Goal: Transaction & Acquisition: Purchase product/service

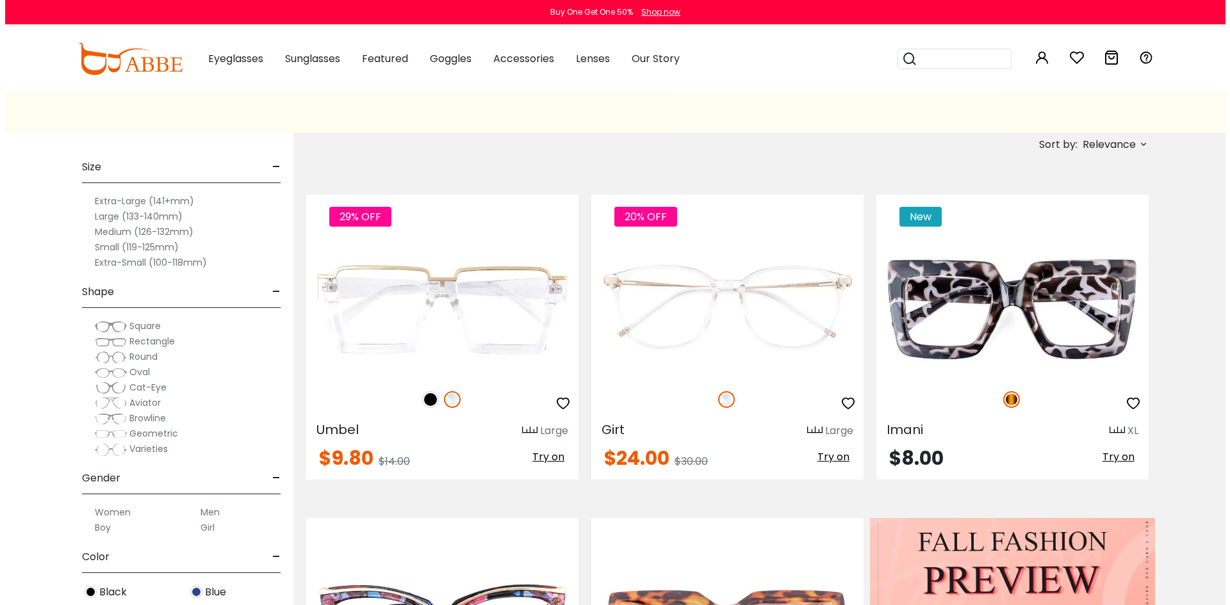
scroll to position [192, 0]
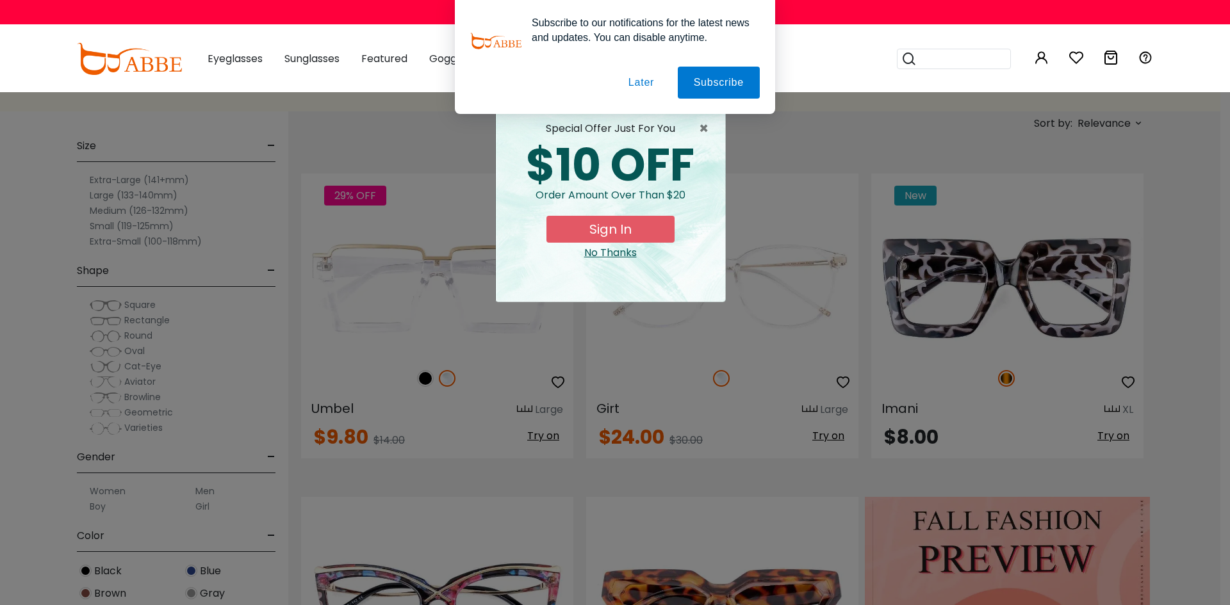
click at [620, 224] on button "Sign In" at bounding box center [610, 229] width 128 height 27
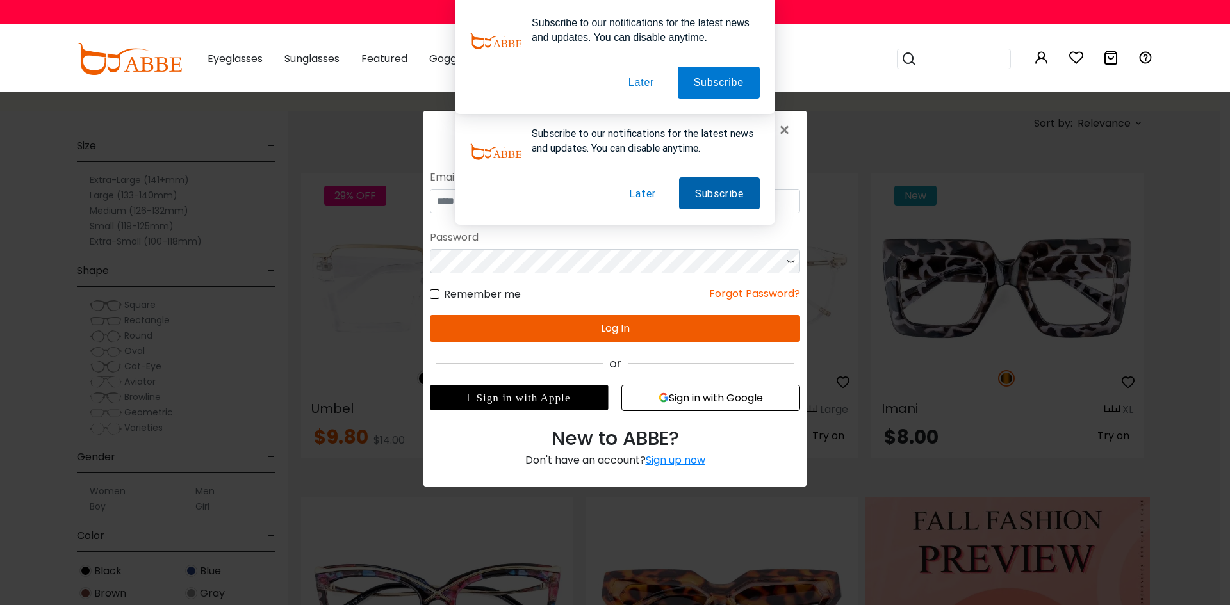
click at [620, 190] on button "Subscribe" at bounding box center [719, 193] width 81 height 32
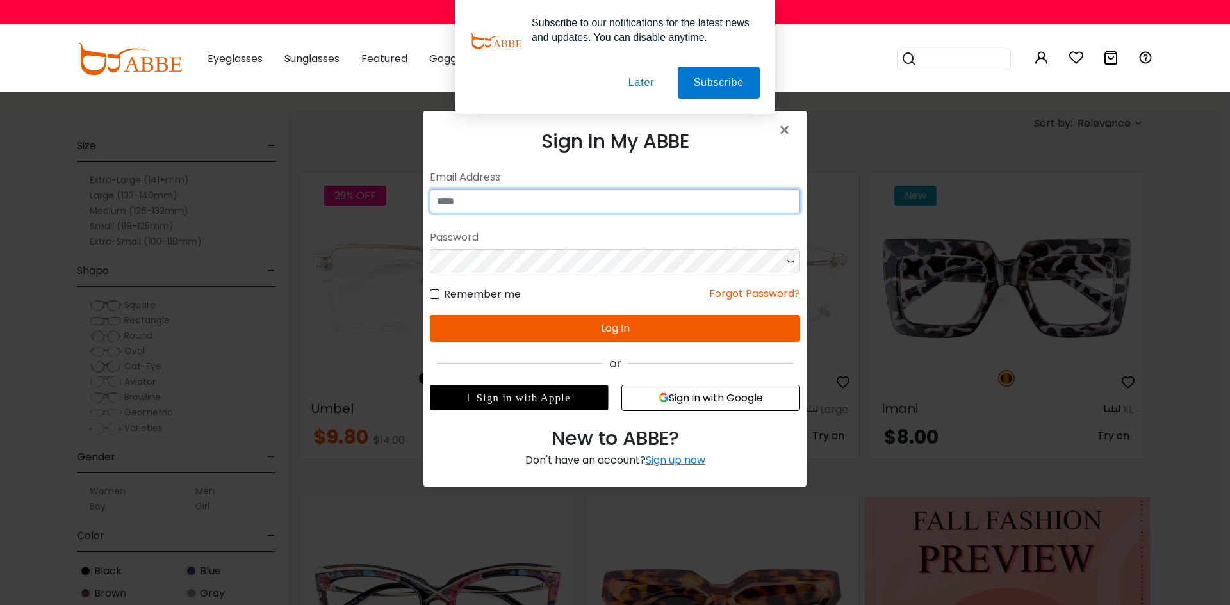
click at [497, 198] on input "email" at bounding box center [615, 201] width 370 height 24
type input "**********"
click at [607, 330] on button "Log In" at bounding box center [615, 328] width 370 height 27
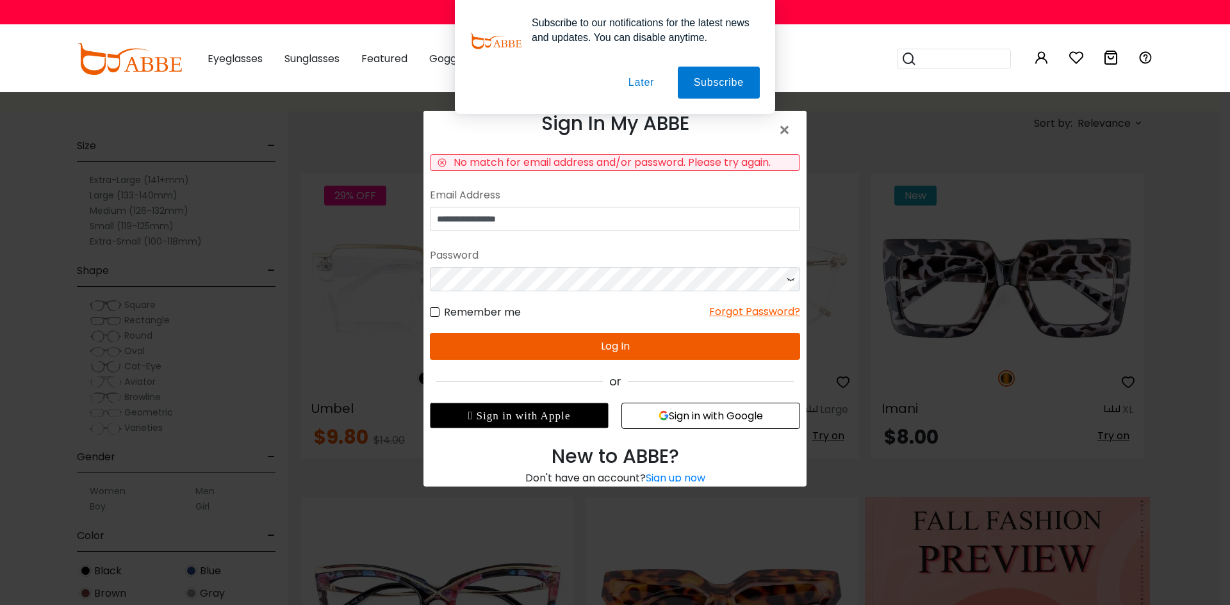
scroll to position [28, 0]
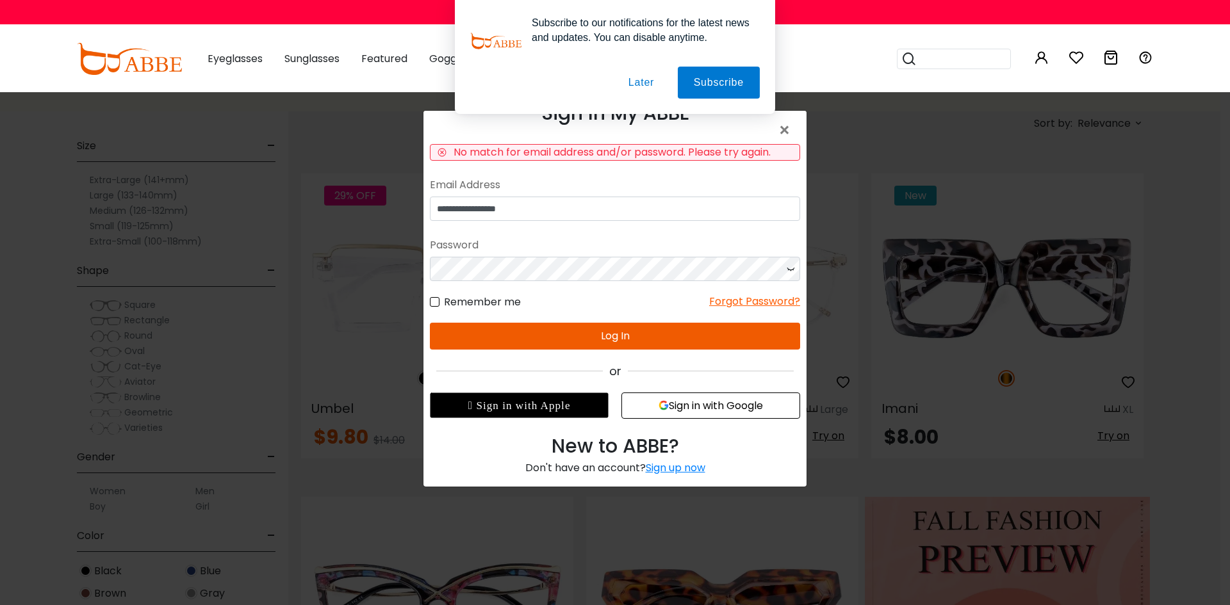
click at [620, 467] on div "Sign up now" at bounding box center [676, 468] width 60 height 15
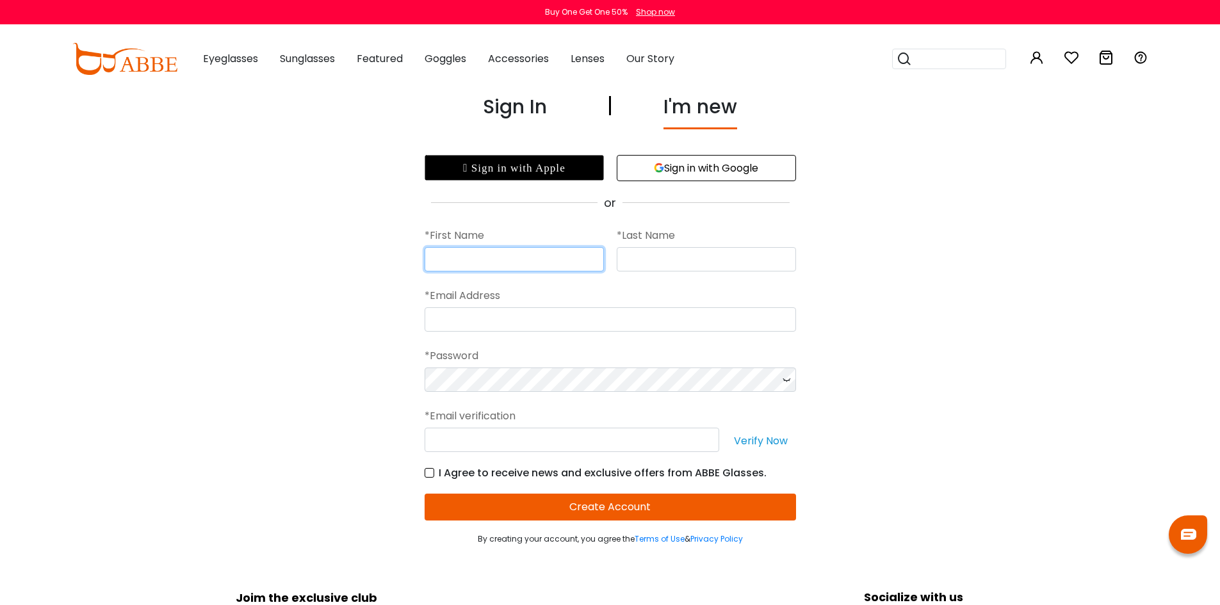
click at [490, 264] on input "text" at bounding box center [514, 259] width 179 height 24
type input "********"
type input "*****"
type input "**********"
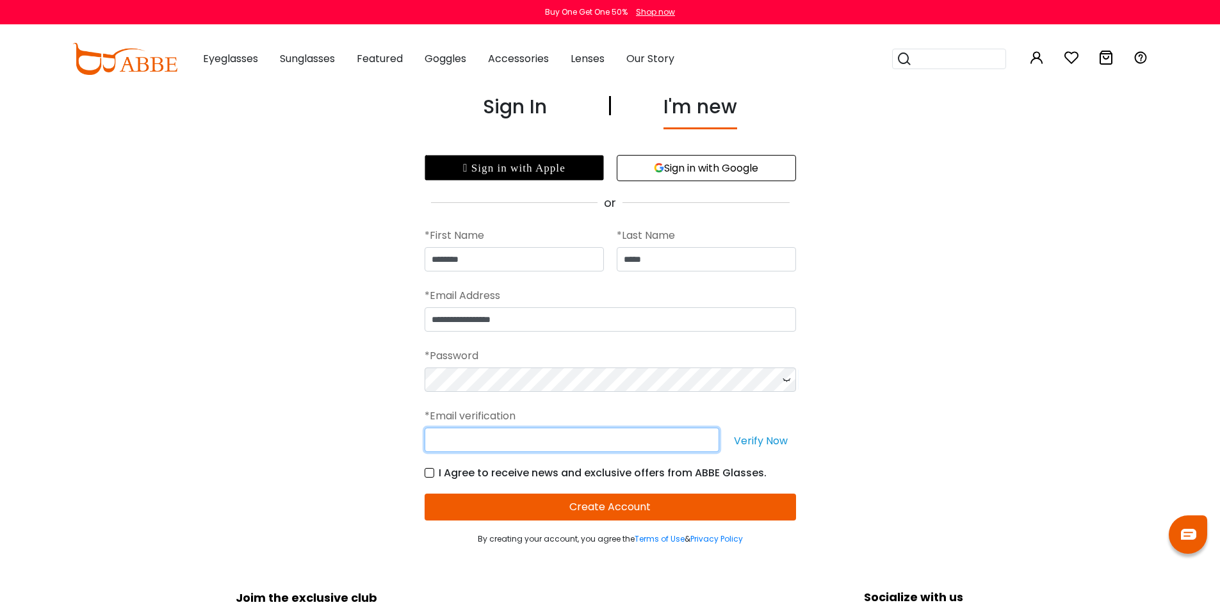
click at [586, 442] on input "text" at bounding box center [572, 440] width 295 height 24
type input "**********"
click at [598, 507] on button "Create Account" at bounding box center [610, 507] width 371 height 27
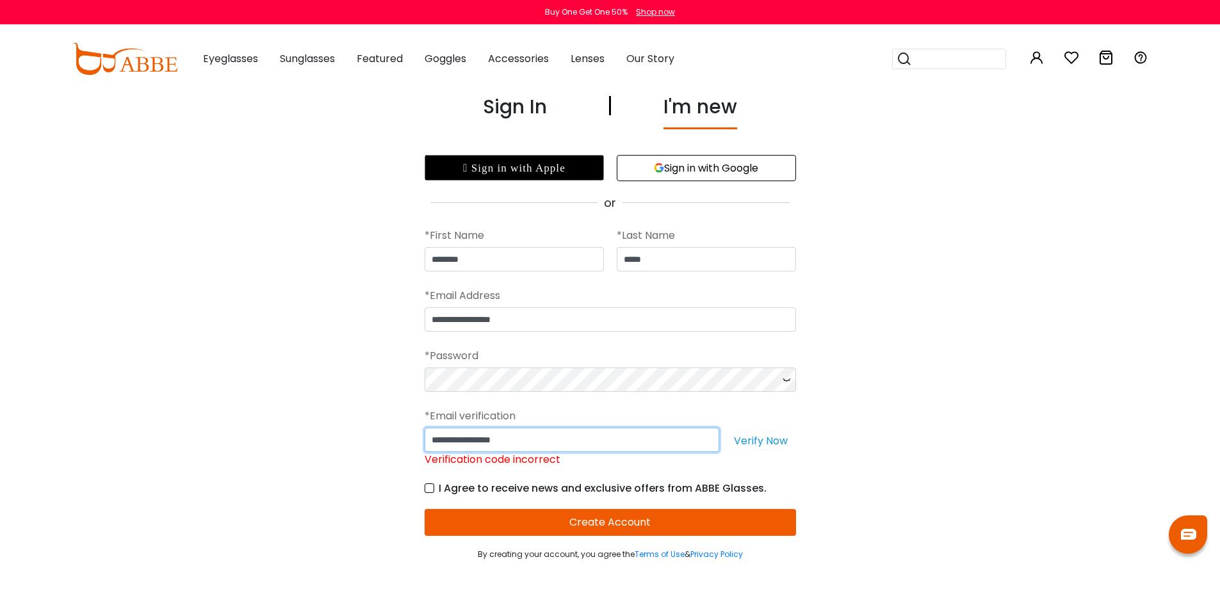
drag, startPoint x: 535, startPoint y: 439, endPoint x: 420, endPoint y: 441, distance: 114.7
click at [420, 441] on div "**********" at bounding box center [610, 326] width 1220 height 468
click at [764, 441] on button "Verify Now" at bounding box center [761, 440] width 70 height 24
click at [575, 436] on input "Please enter the characters you received in your email" at bounding box center [572, 440] width 295 height 24
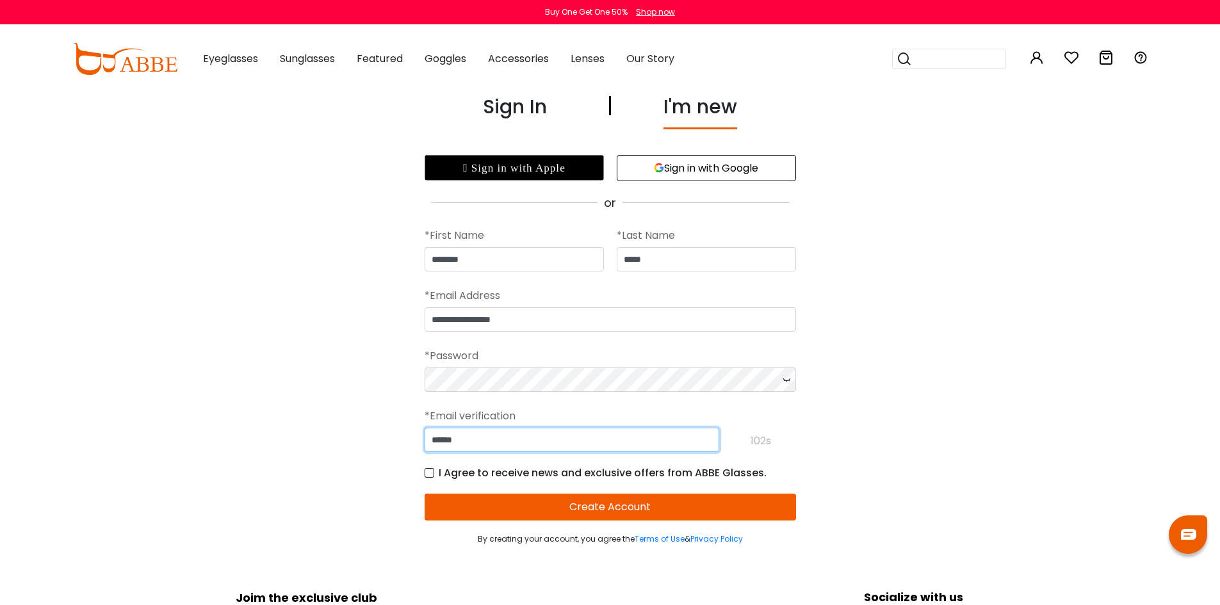
type input "******"
click at [631, 501] on button "Create Account" at bounding box center [610, 507] width 371 height 27
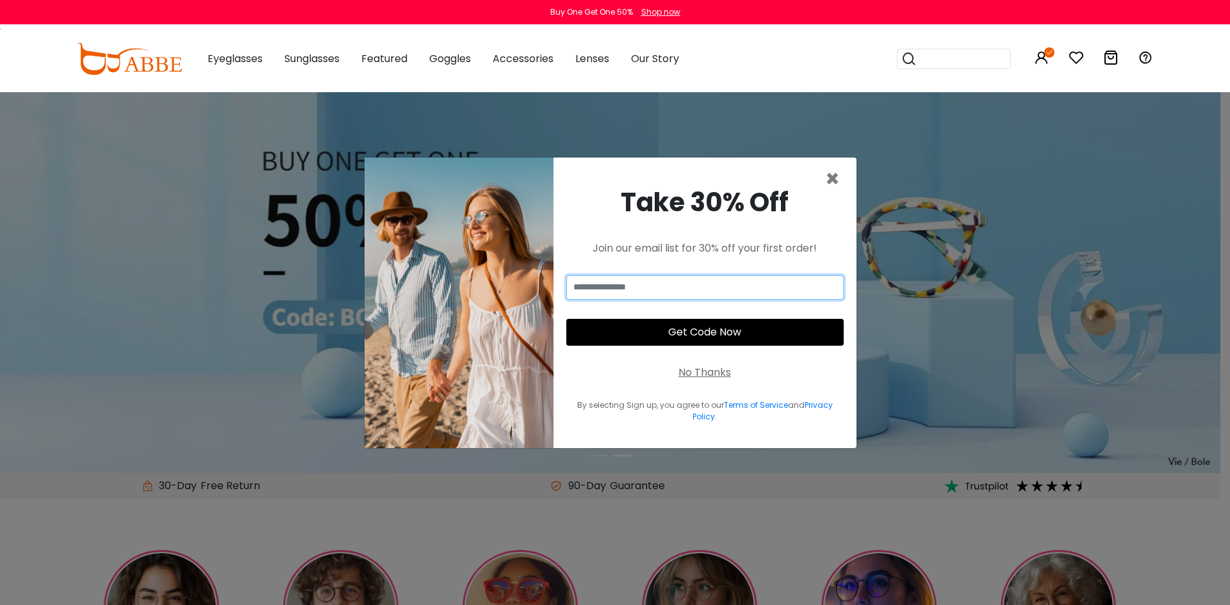
click at [756, 287] on input "email" at bounding box center [704, 287] width 277 height 24
type input "**********"
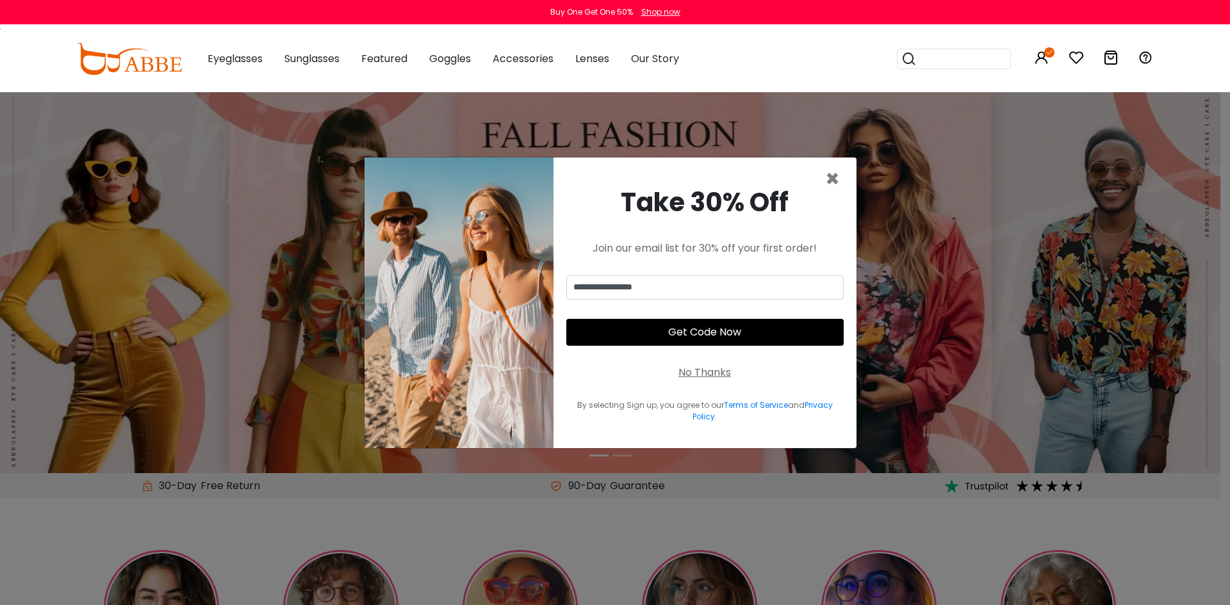
click at [722, 330] on button "Get Code Now" at bounding box center [704, 332] width 277 height 27
click at [829, 173] on span "×" at bounding box center [832, 179] width 15 height 33
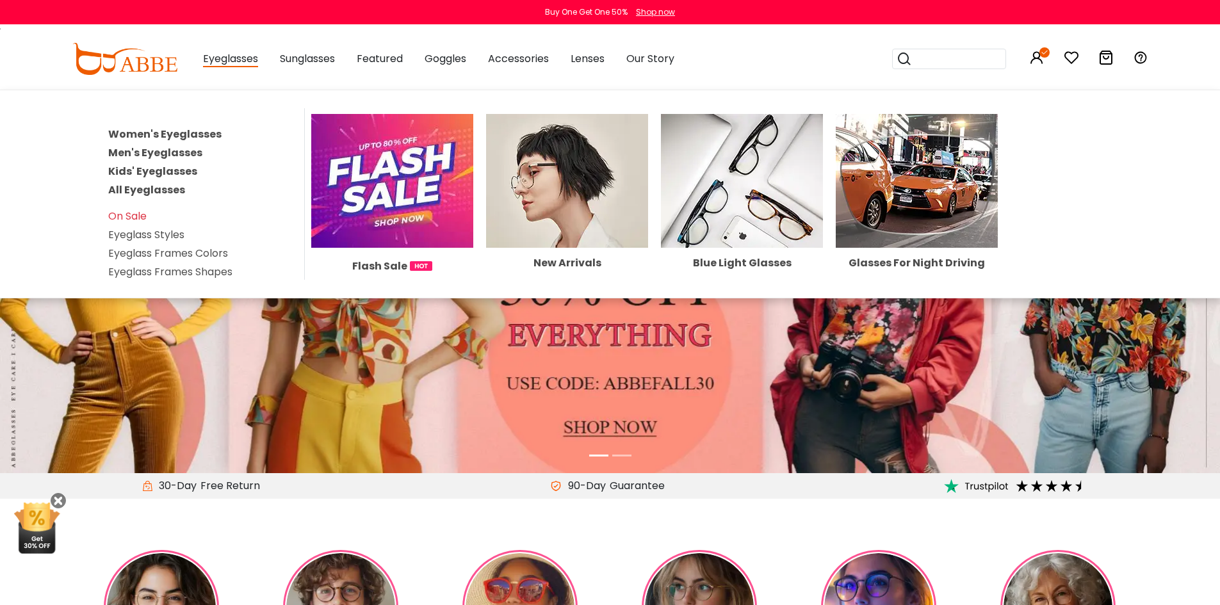
click at [191, 133] on link "Women's Eyeglasses" at bounding box center [164, 134] width 113 height 15
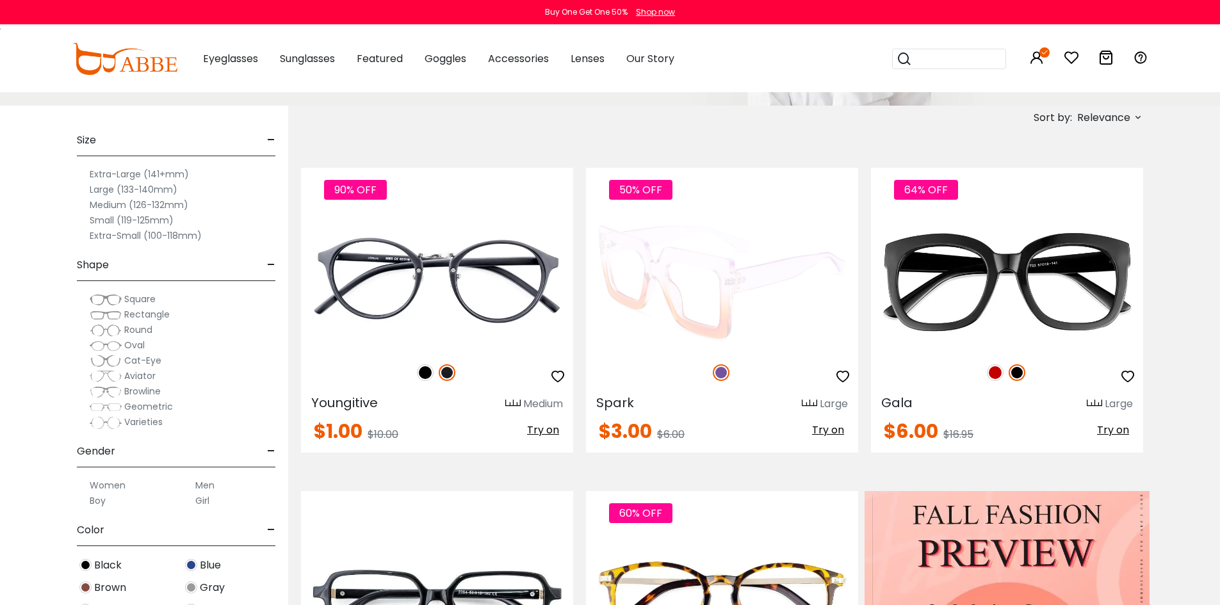
scroll to position [256, 0]
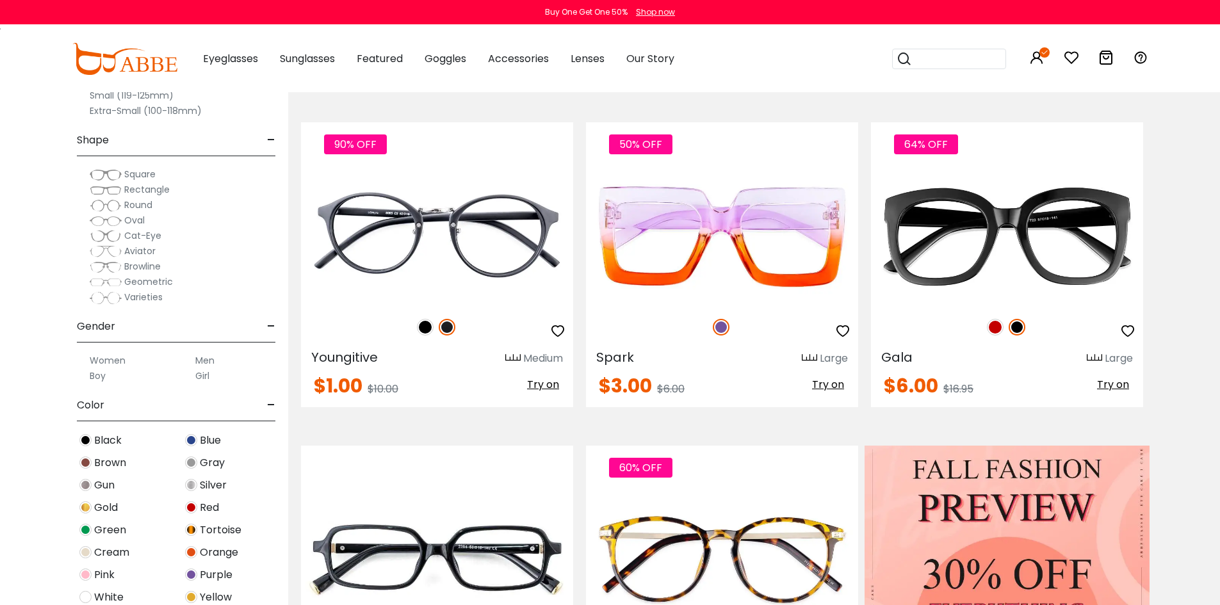
click at [138, 172] on span "Square" at bounding box center [139, 174] width 31 height 13
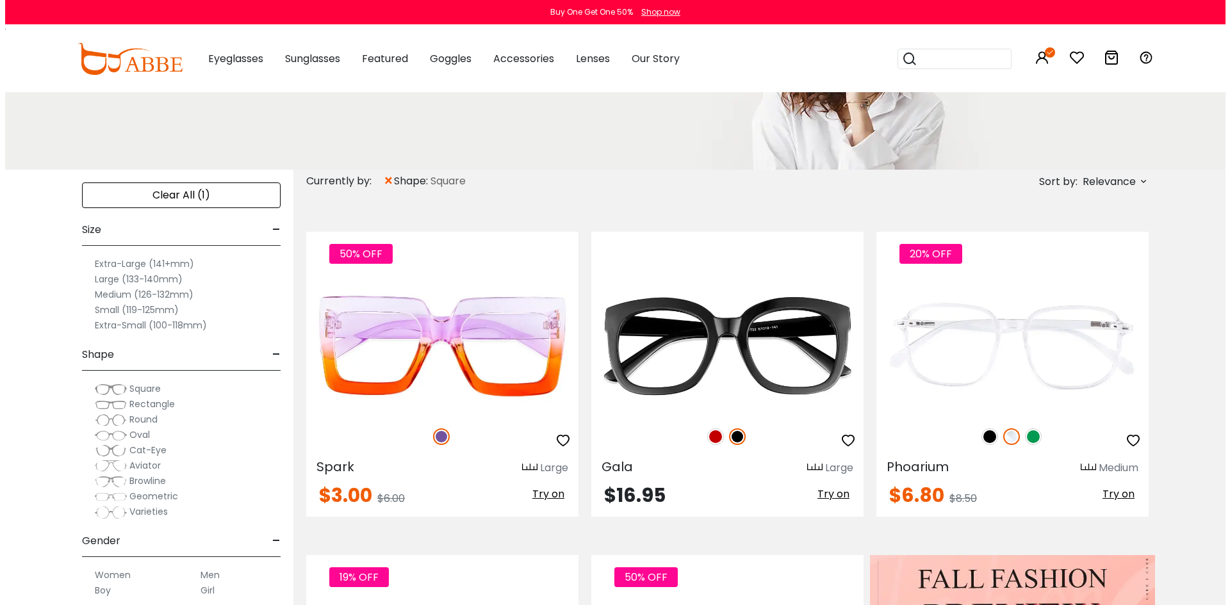
scroll to position [256, 0]
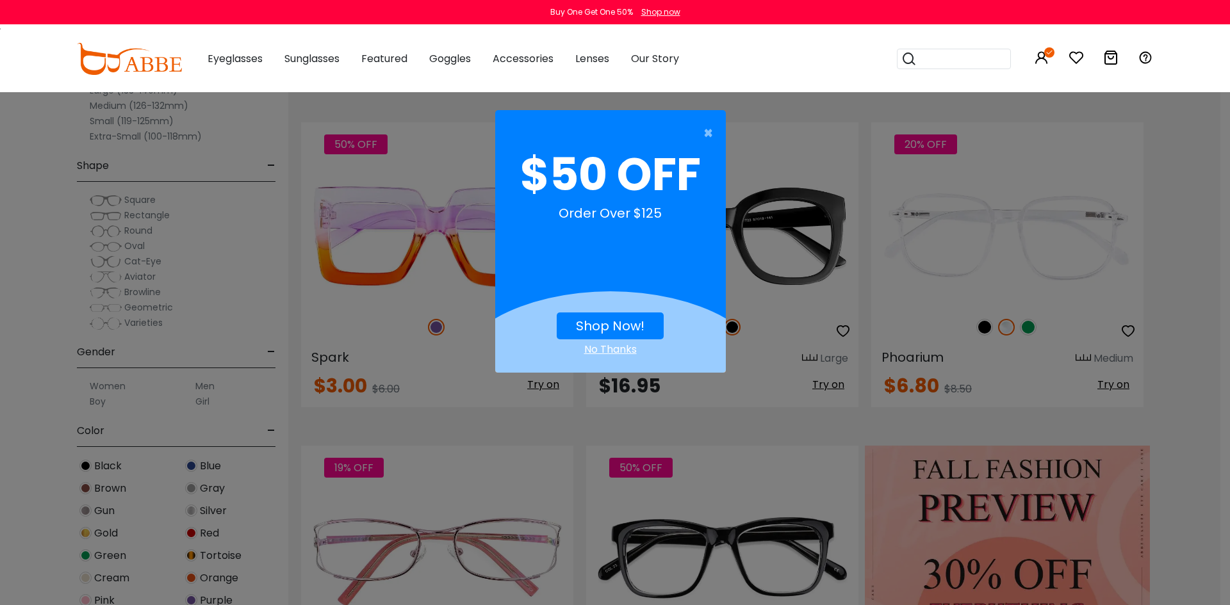
click at [625, 324] on link "Shop Now!" at bounding box center [610, 326] width 69 height 18
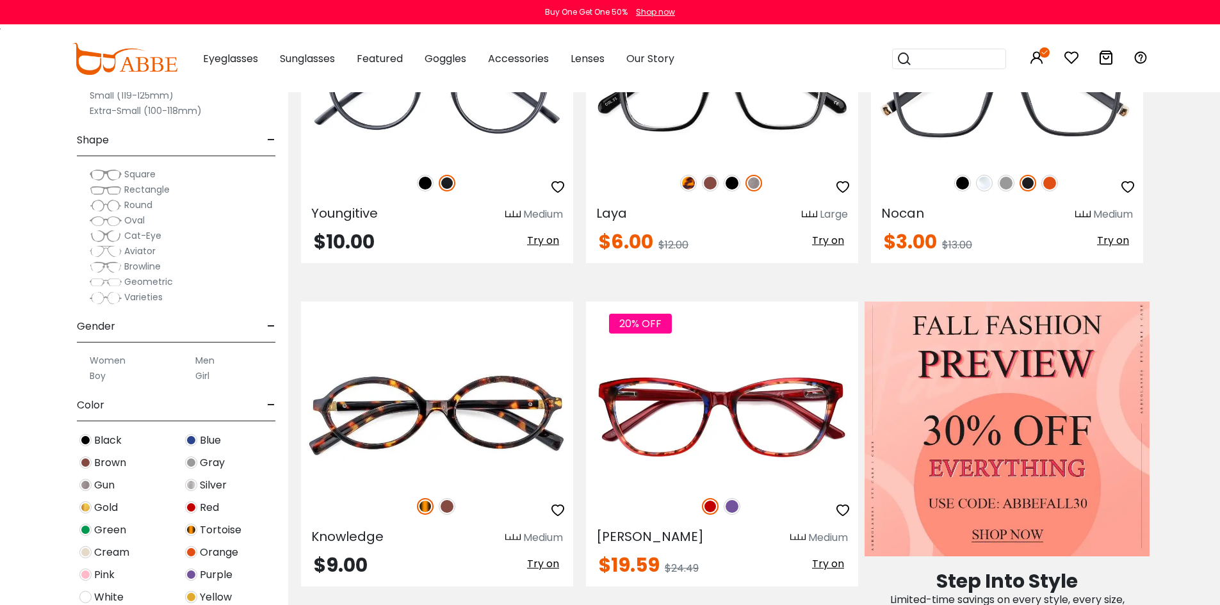
scroll to position [448, 0]
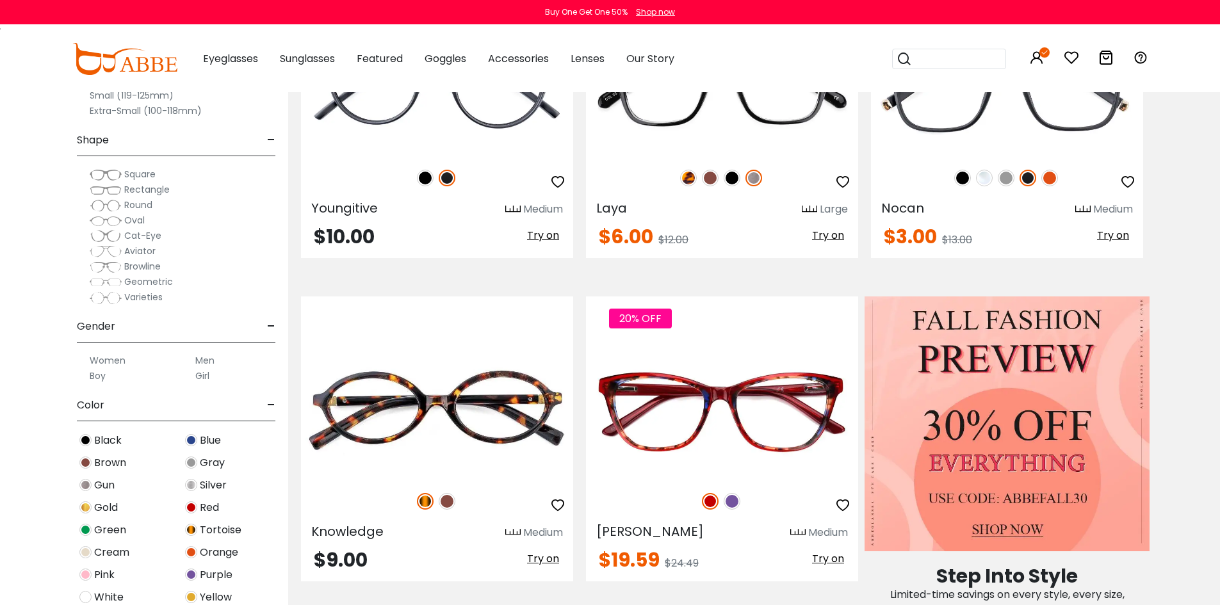
click at [111, 361] on label "Women" at bounding box center [108, 360] width 36 height 15
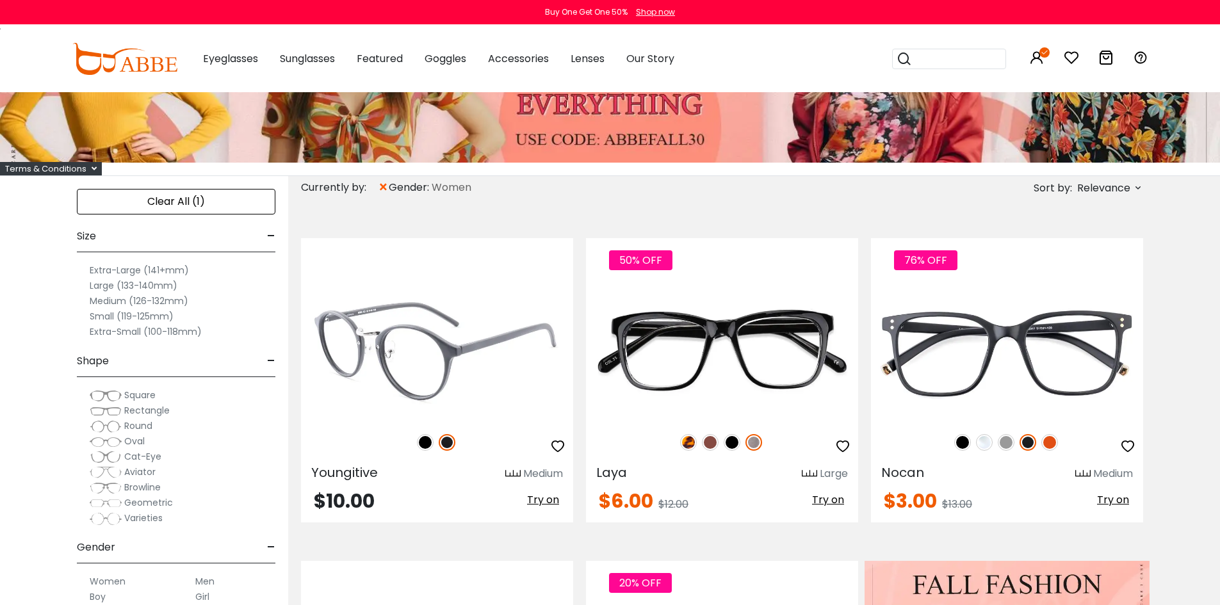
scroll to position [192, 0]
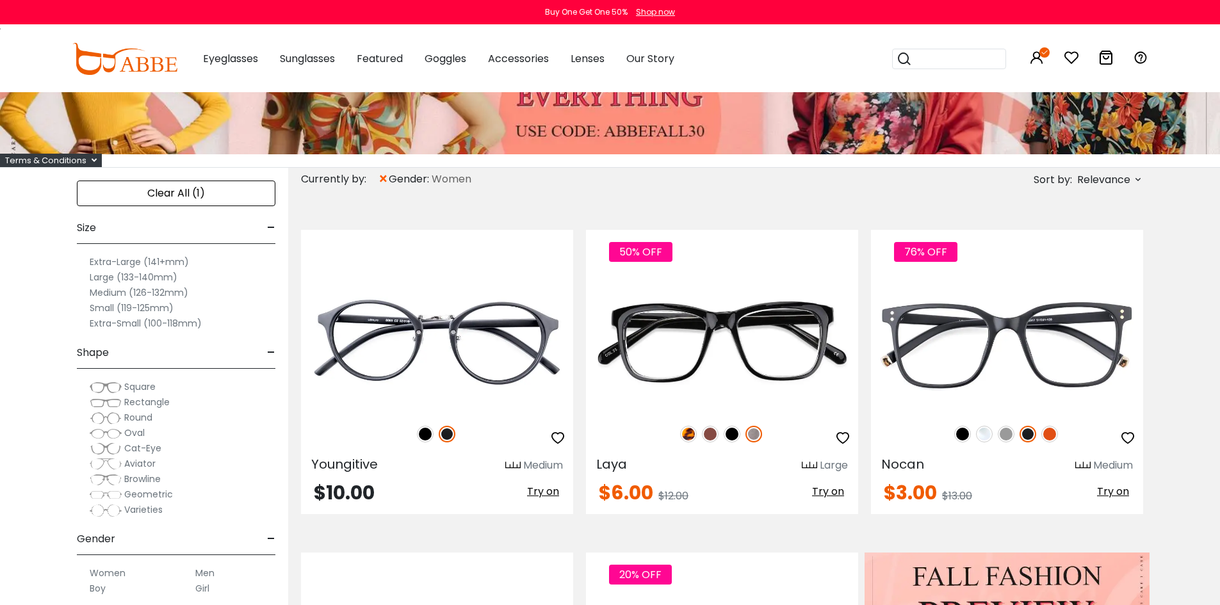
click at [152, 386] on span "Square" at bounding box center [139, 386] width 31 height 13
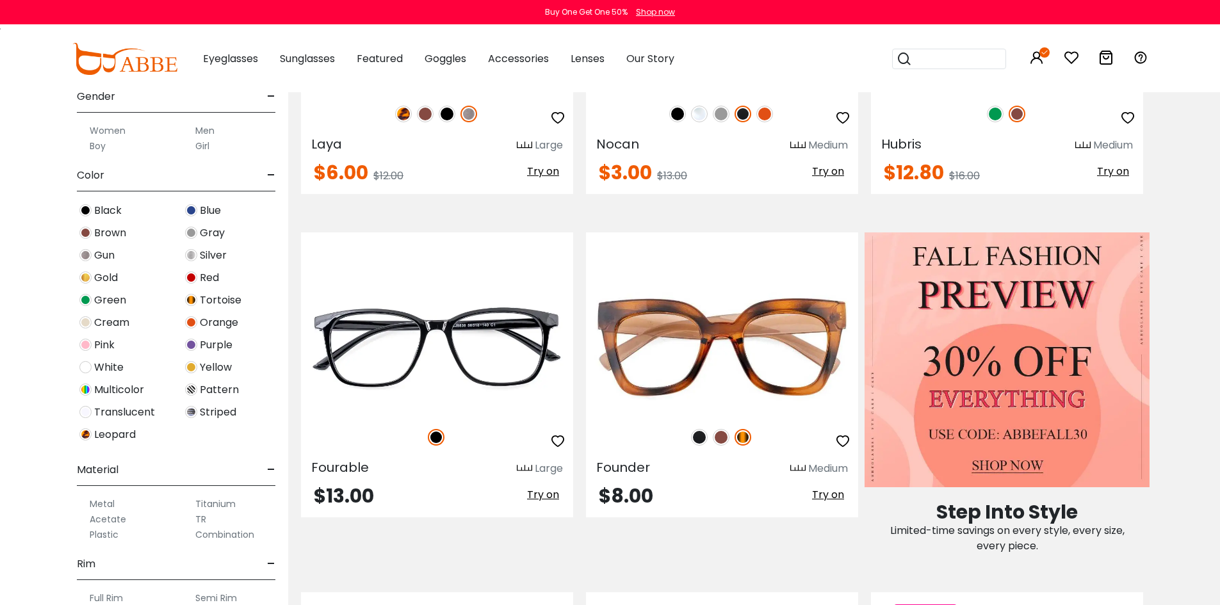
scroll to position [256, 0]
click at [109, 389] on span "Multicolor" at bounding box center [119, 389] width 50 height 15
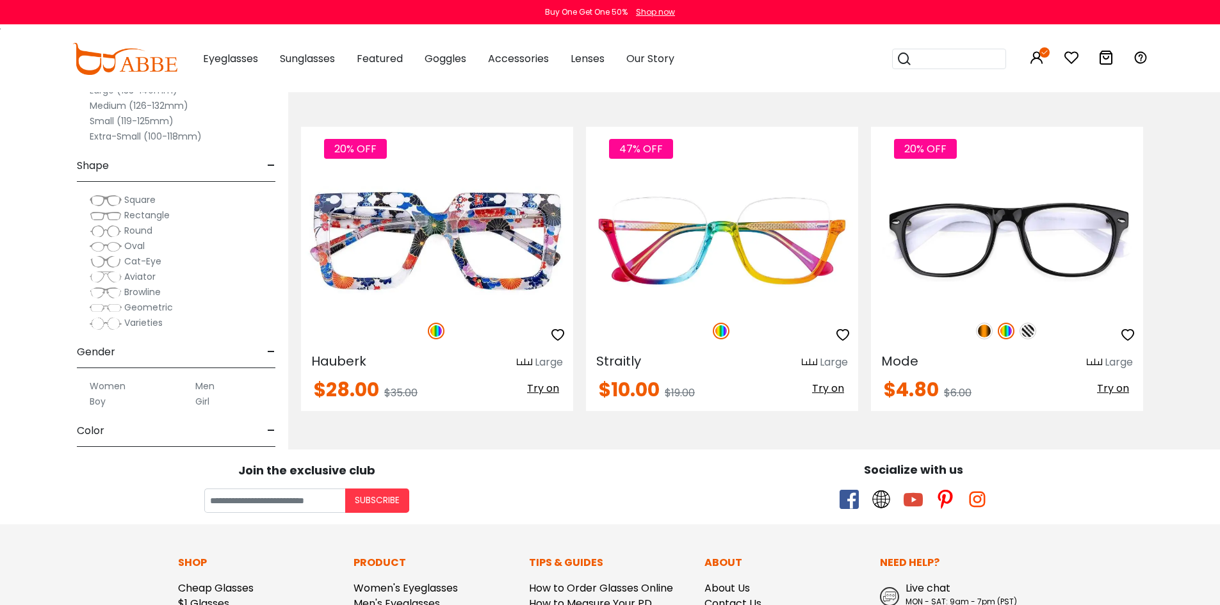
scroll to position [256, 0]
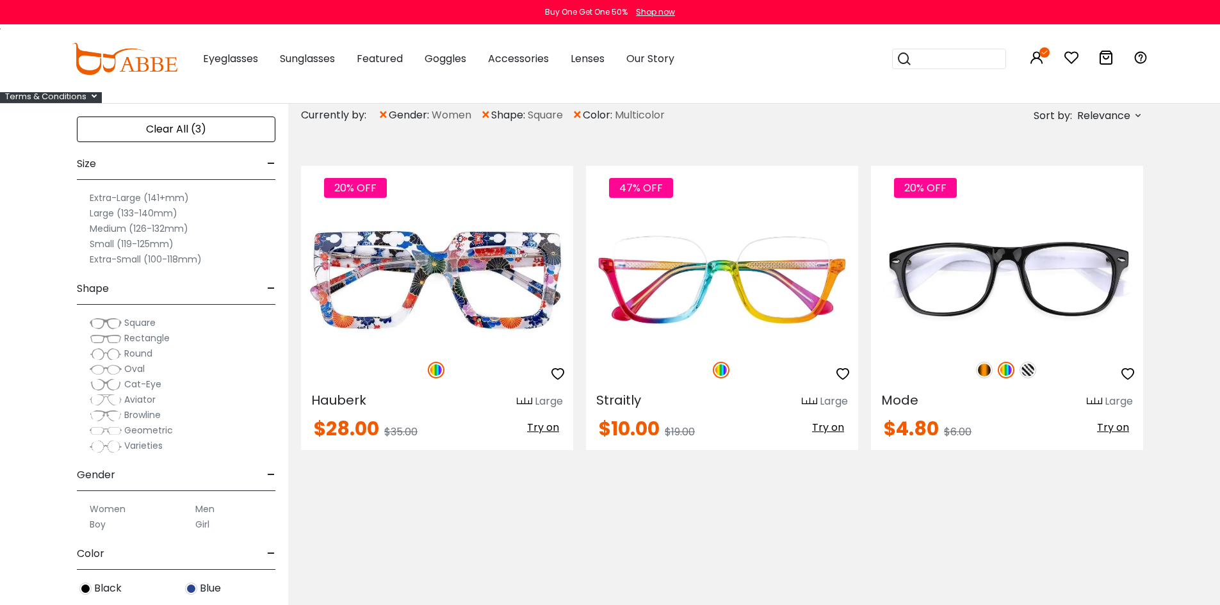
click at [580, 113] on span "×" at bounding box center [577, 115] width 11 height 23
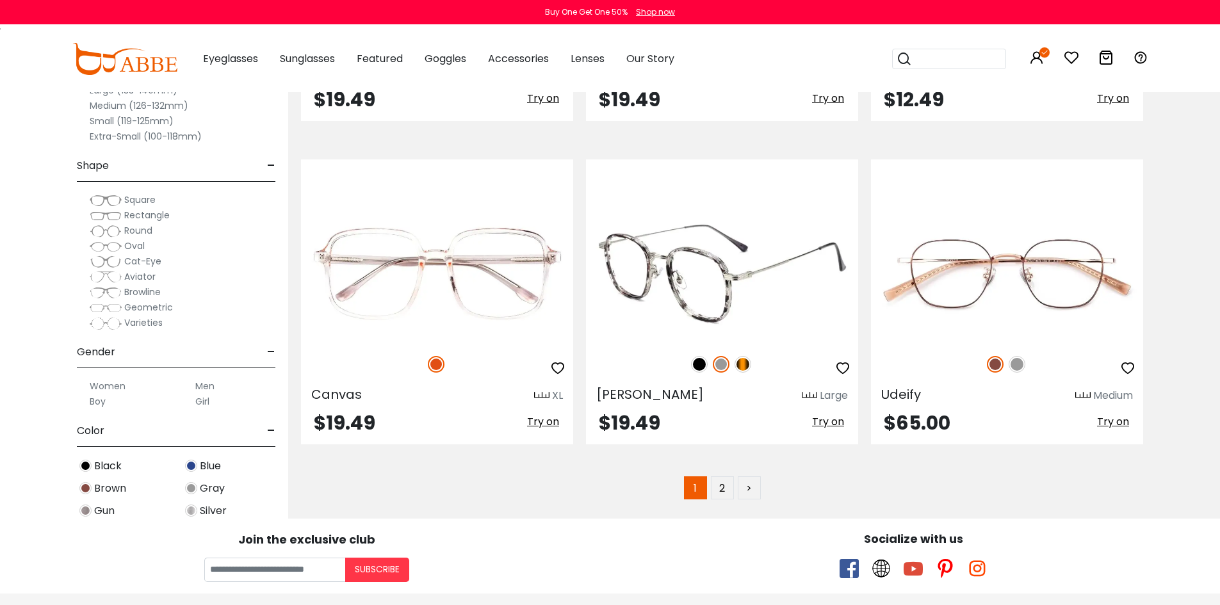
scroll to position [6469, 0]
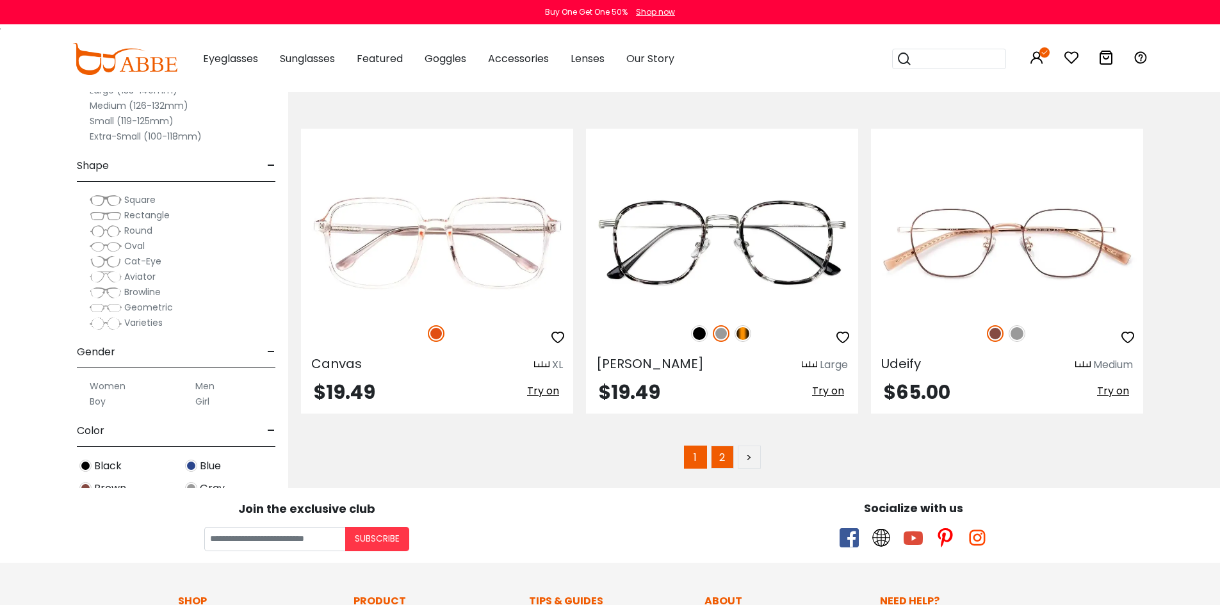
click at [723, 457] on link "2" at bounding box center [722, 457] width 23 height 23
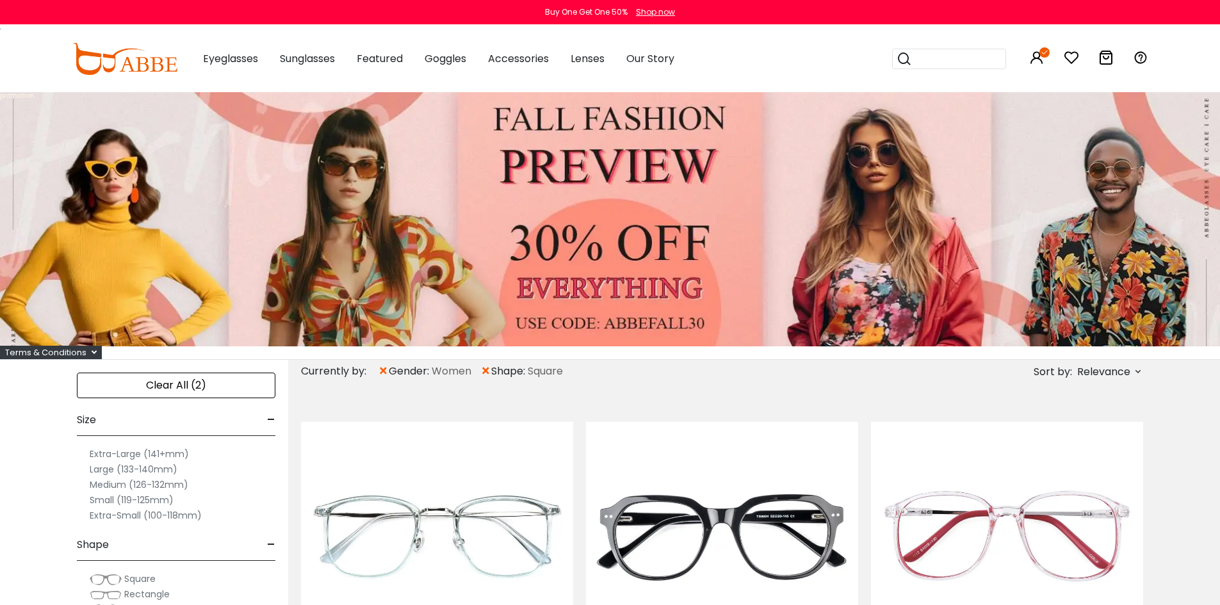
click at [663, 11] on div "Shop now" at bounding box center [655, 12] width 39 height 12
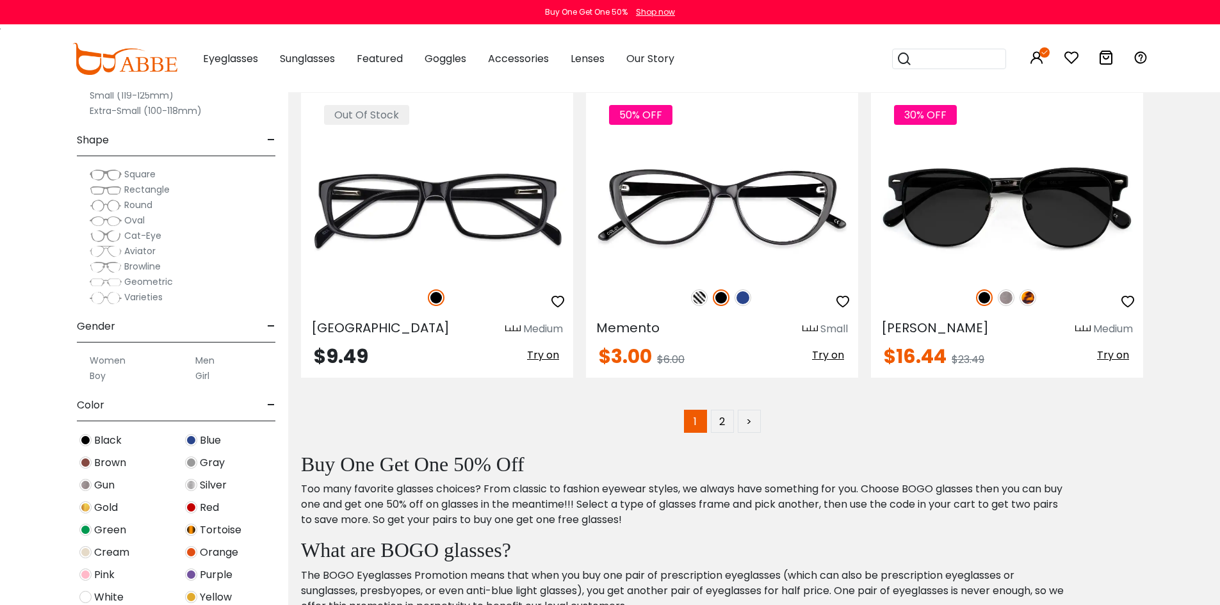
scroll to position [6469, 0]
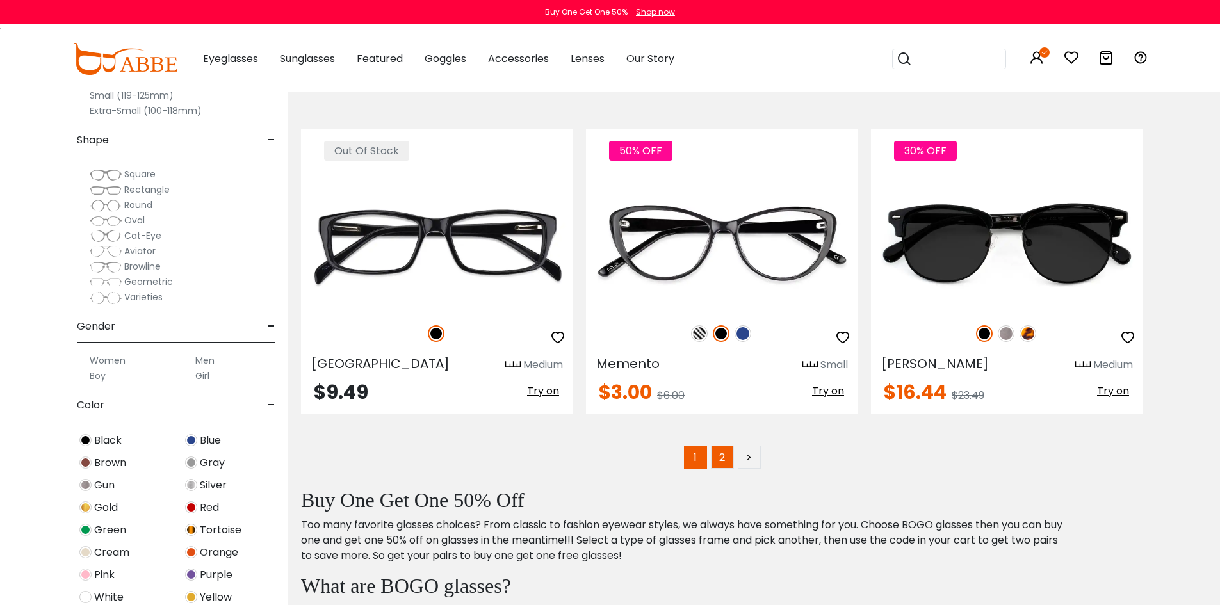
click at [720, 452] on link "2" at bounding box center [722, 457] width 23 height 23
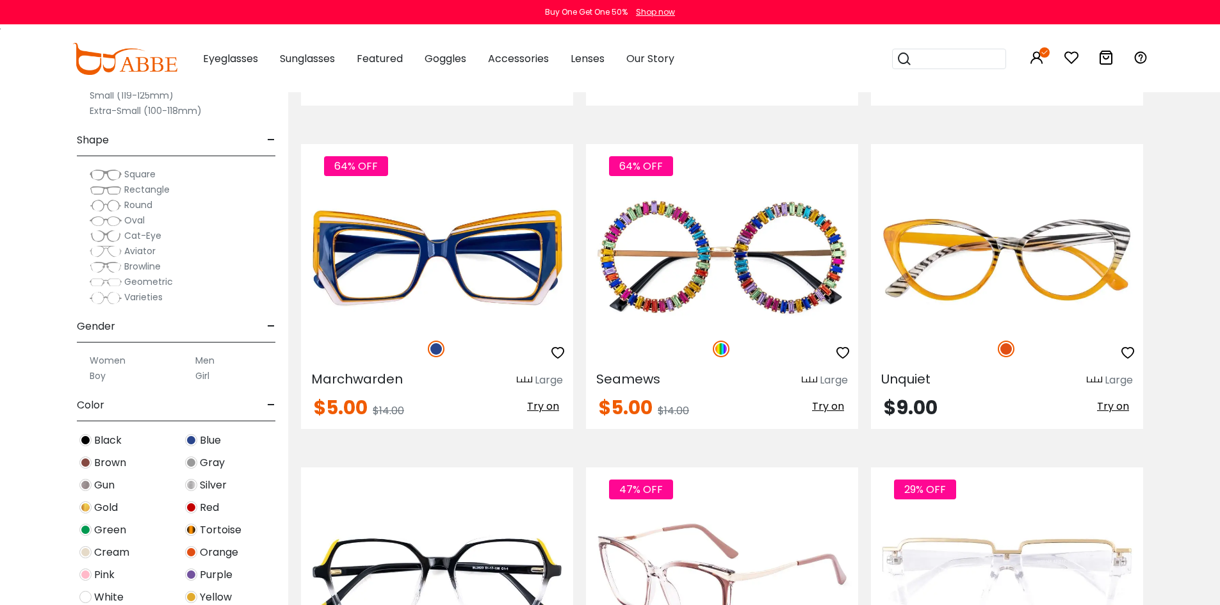
scroll to position [5124, 0]
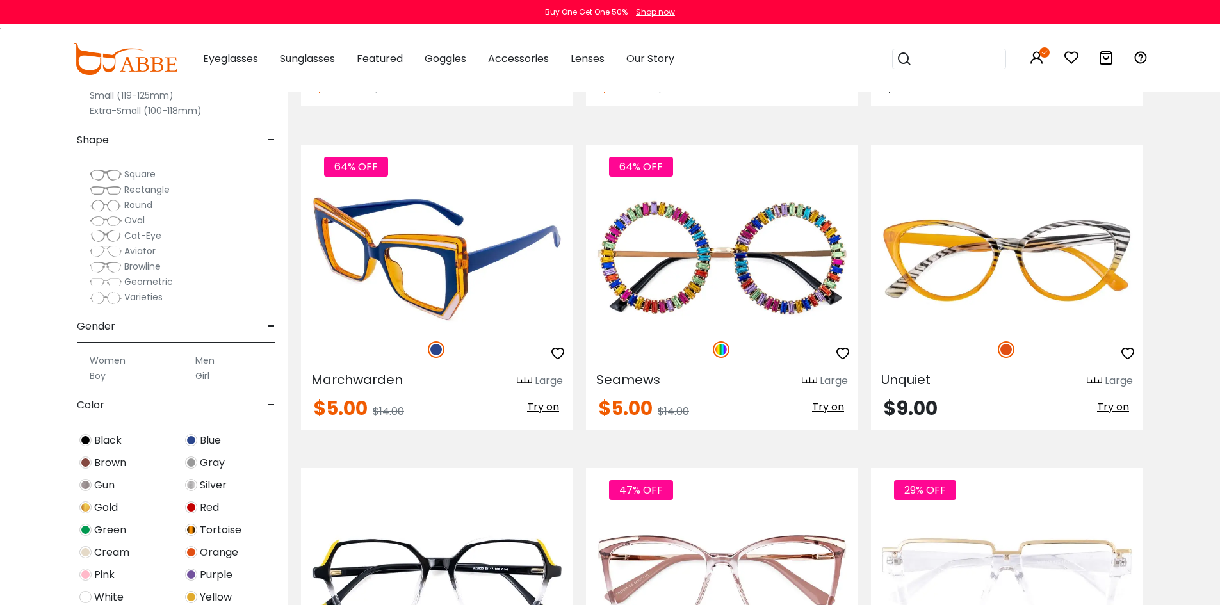
click at [453, 256] on img at bounding box center [437, 259] width 272 height 136
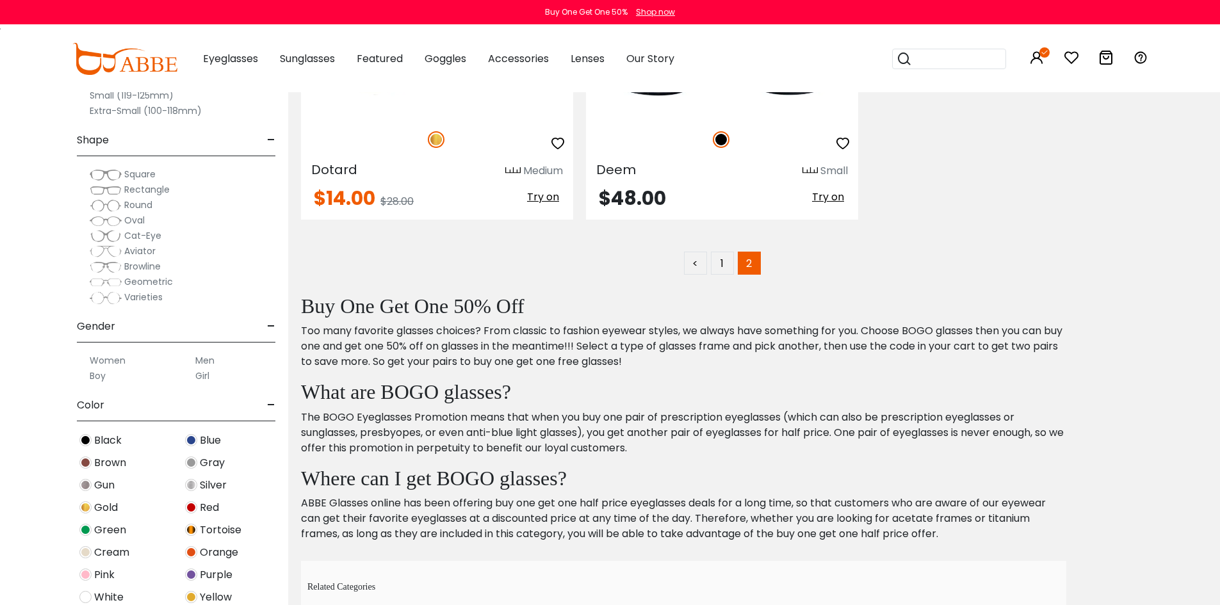
scroll to position [6661, 0]
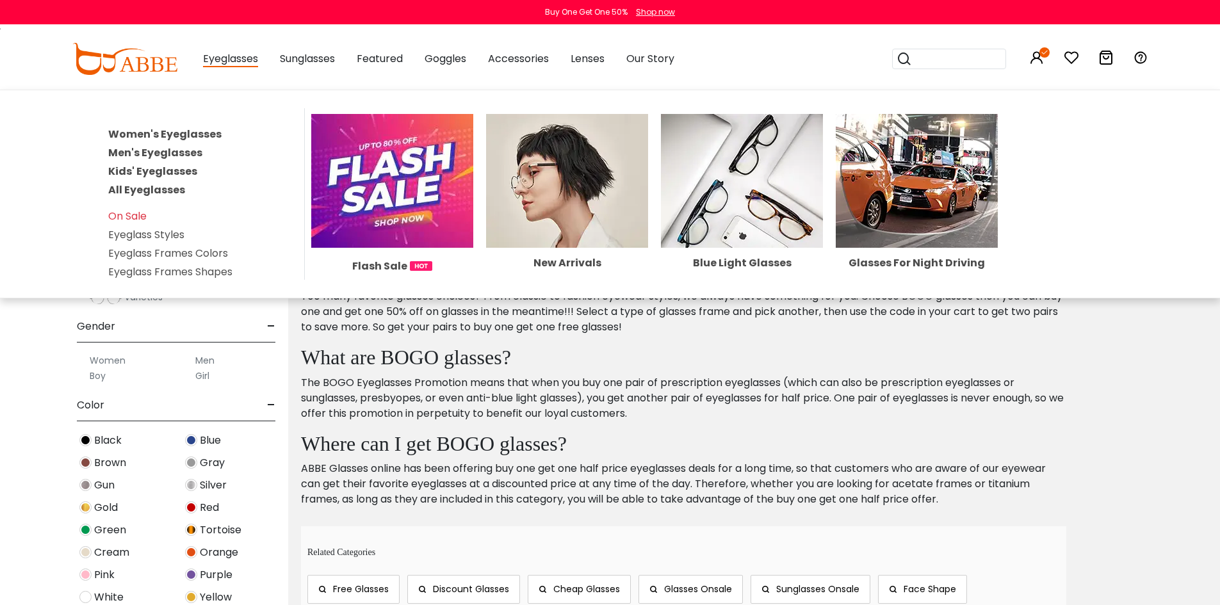
click at [160, 131] on link "Women's Eyeglasses" at bounding box center [164, 134] width 113 height 15
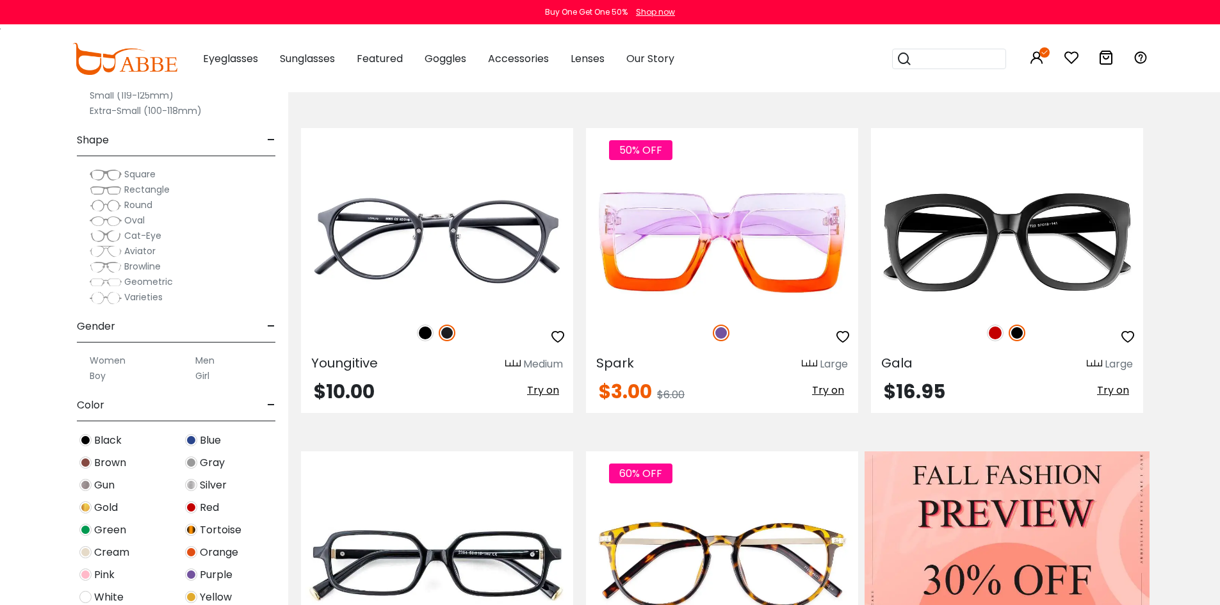
scroll to position [256, 0]
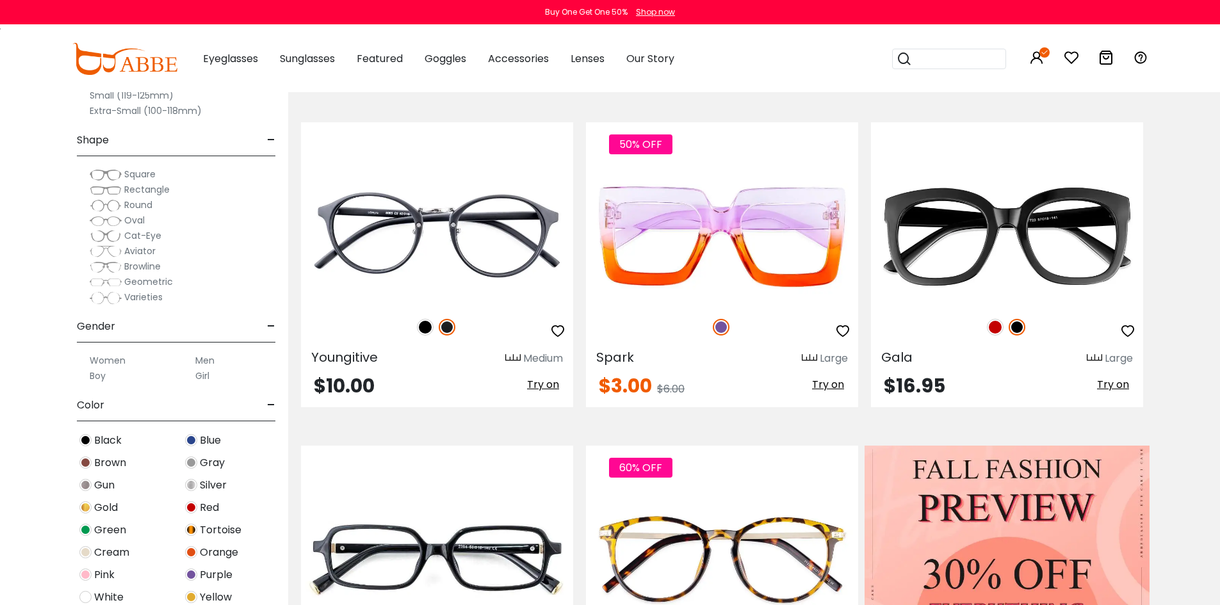
click at [137, 171] on span "Square" at bounding box center [139, 174] width 31 height 13
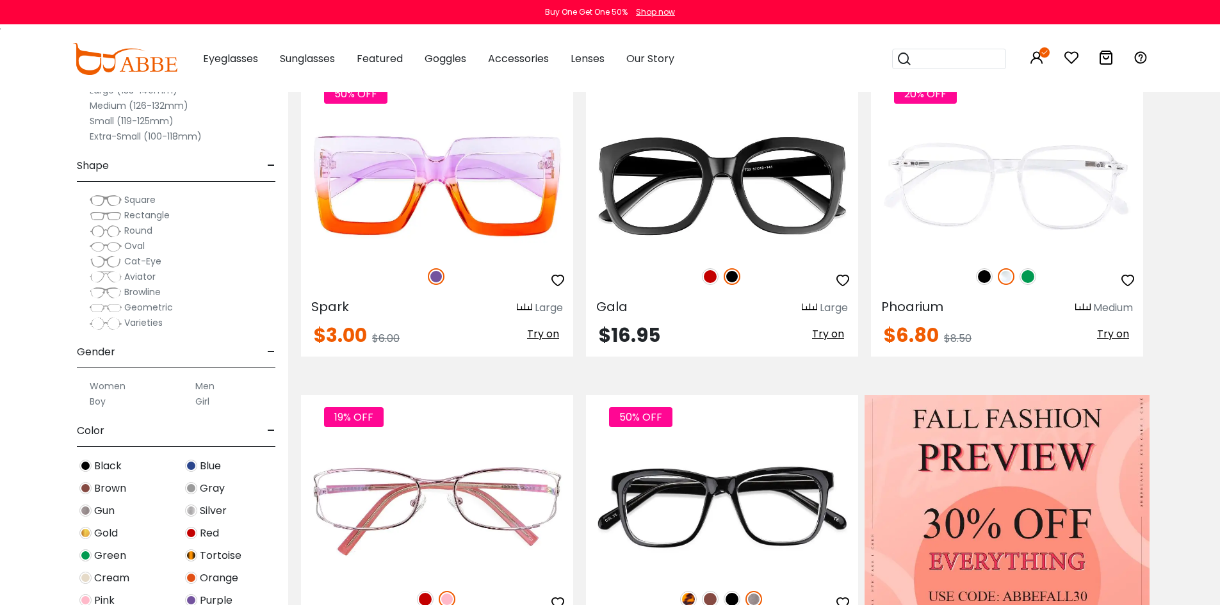
scroll to position [320, 0]
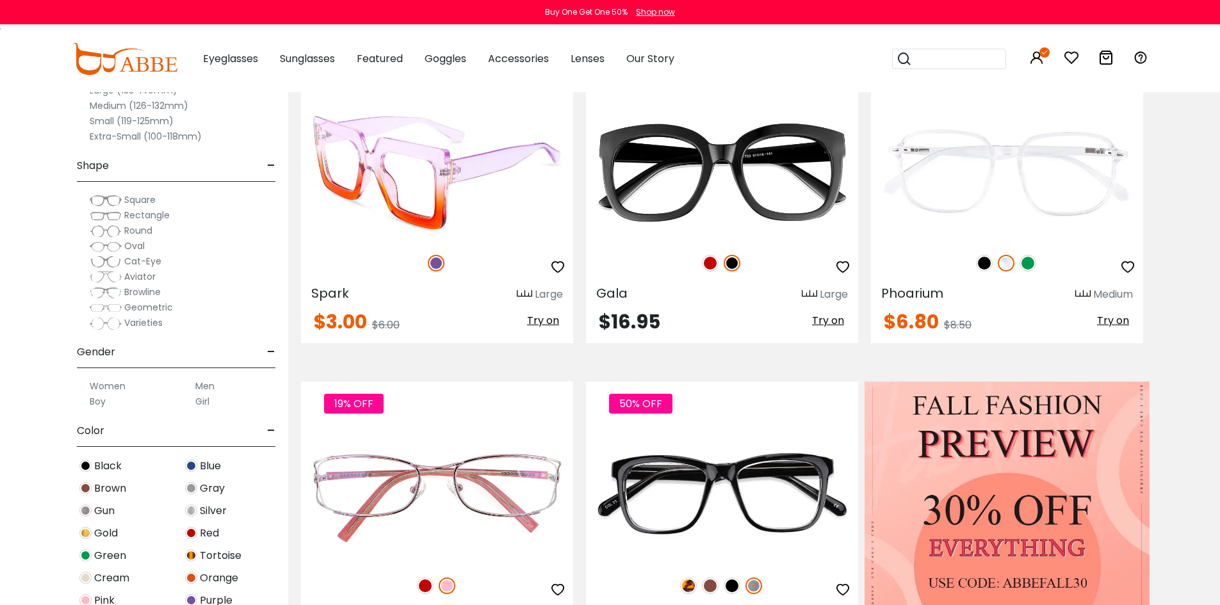
click at [452, 196] on img at bounding box center [437, 172] width 272 height 136
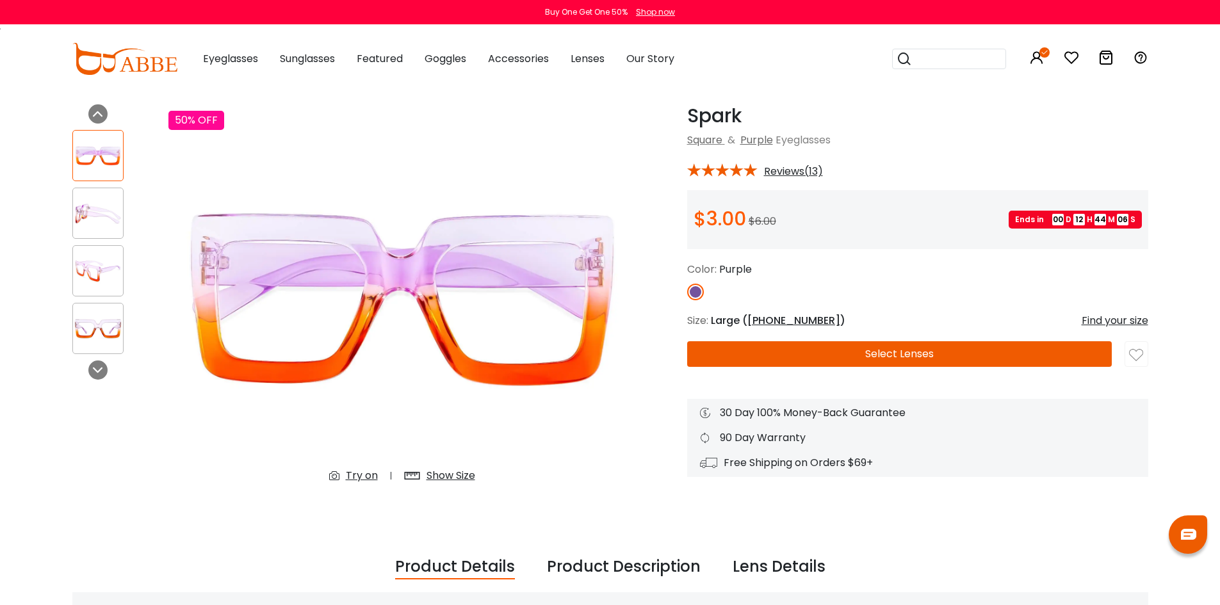
scroll to position [64, 0]
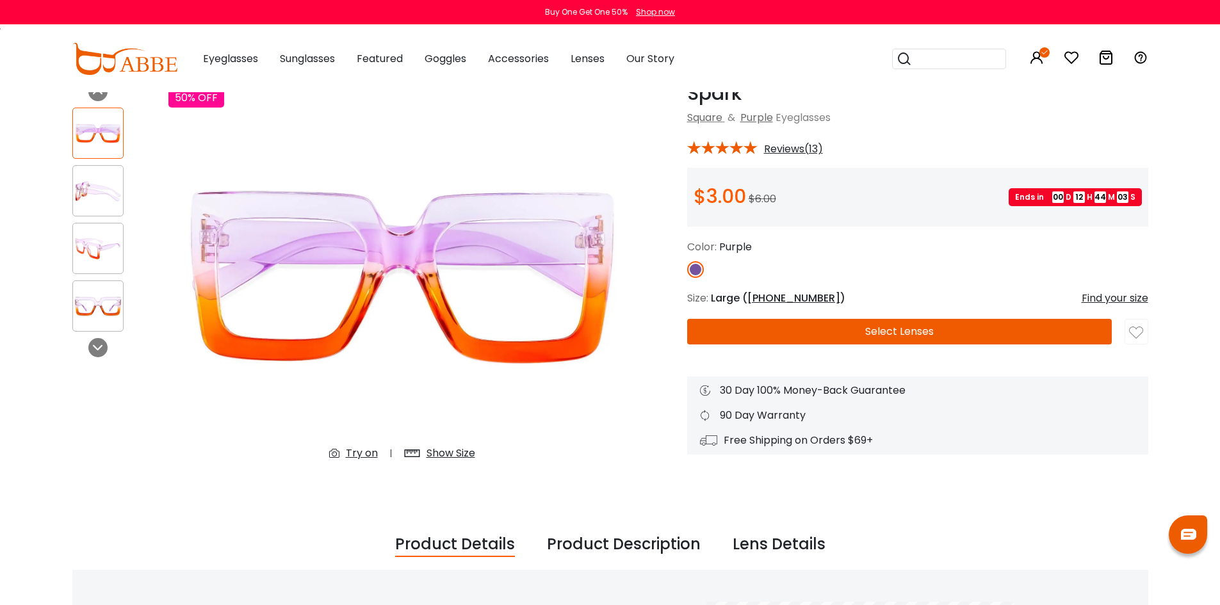
click at [1132, 297] on div "Find your size" at bounding box center [1115, 298] width 67 height 15
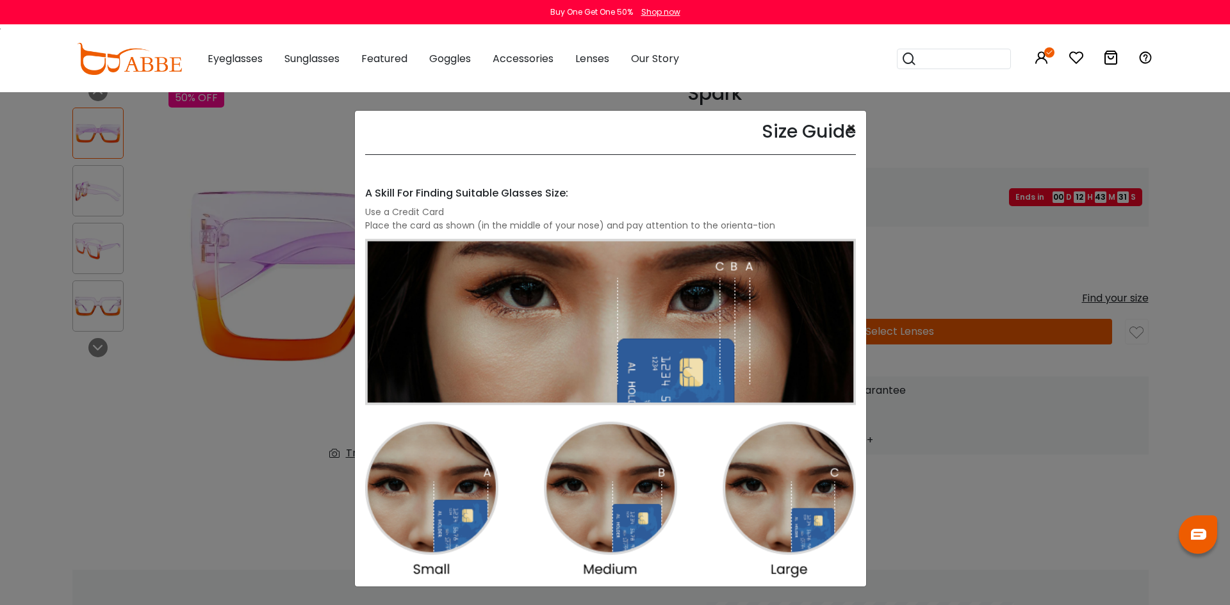
click at [846, 125] on button "×" at bounding box center [851, 128] width 10 height 15
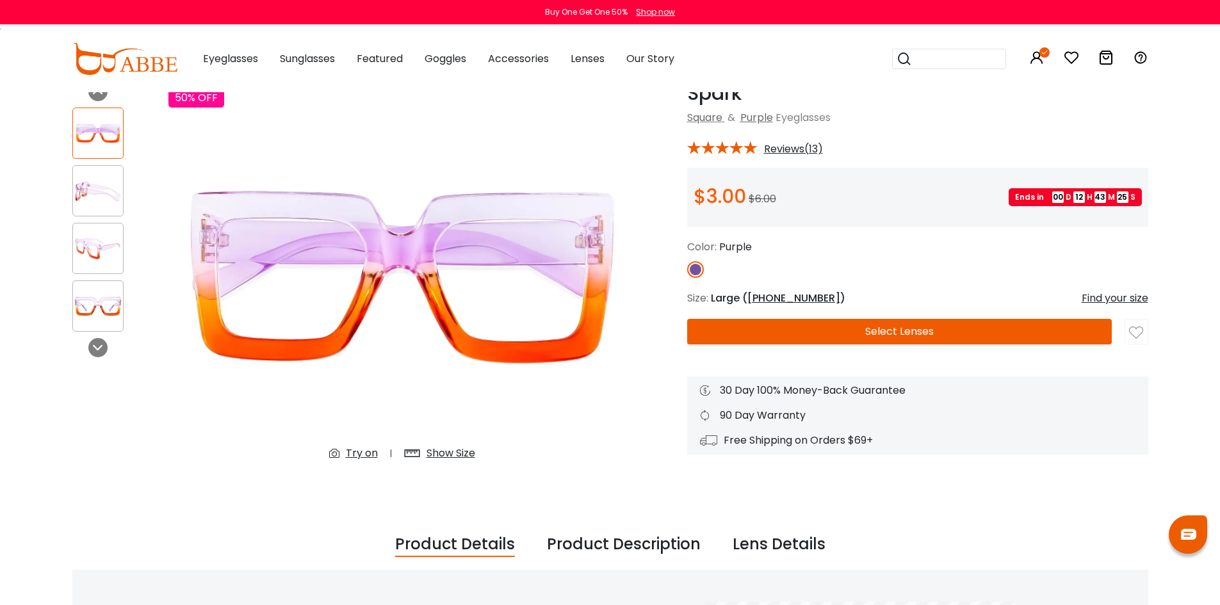
click at [897, 328] on button "Select Lenses" at bounding box center [899, 332] width 425 height 26
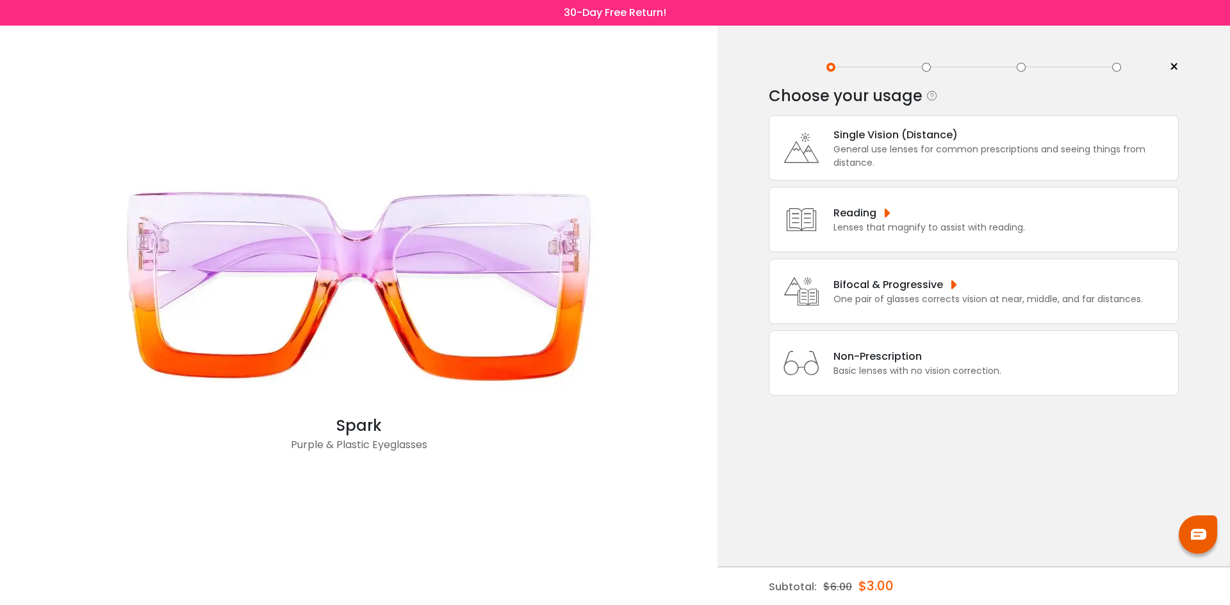
click at [888, 290] on div "Bifocal & Progressive" at bounding box center [987, 285] width 309 height 16
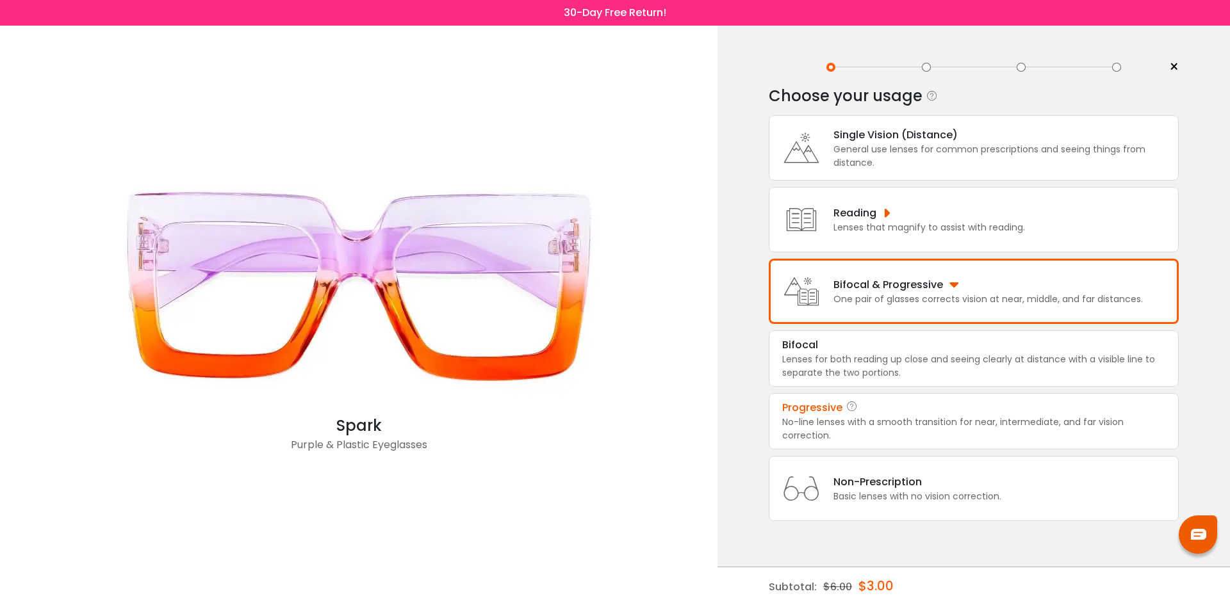
click at [1009, 416] on div "No-line lenses with a smooth transition for near, intermediate, and far vision …" at bounding box center [973, 429] width 383 height 27
